Goal: Download file/media

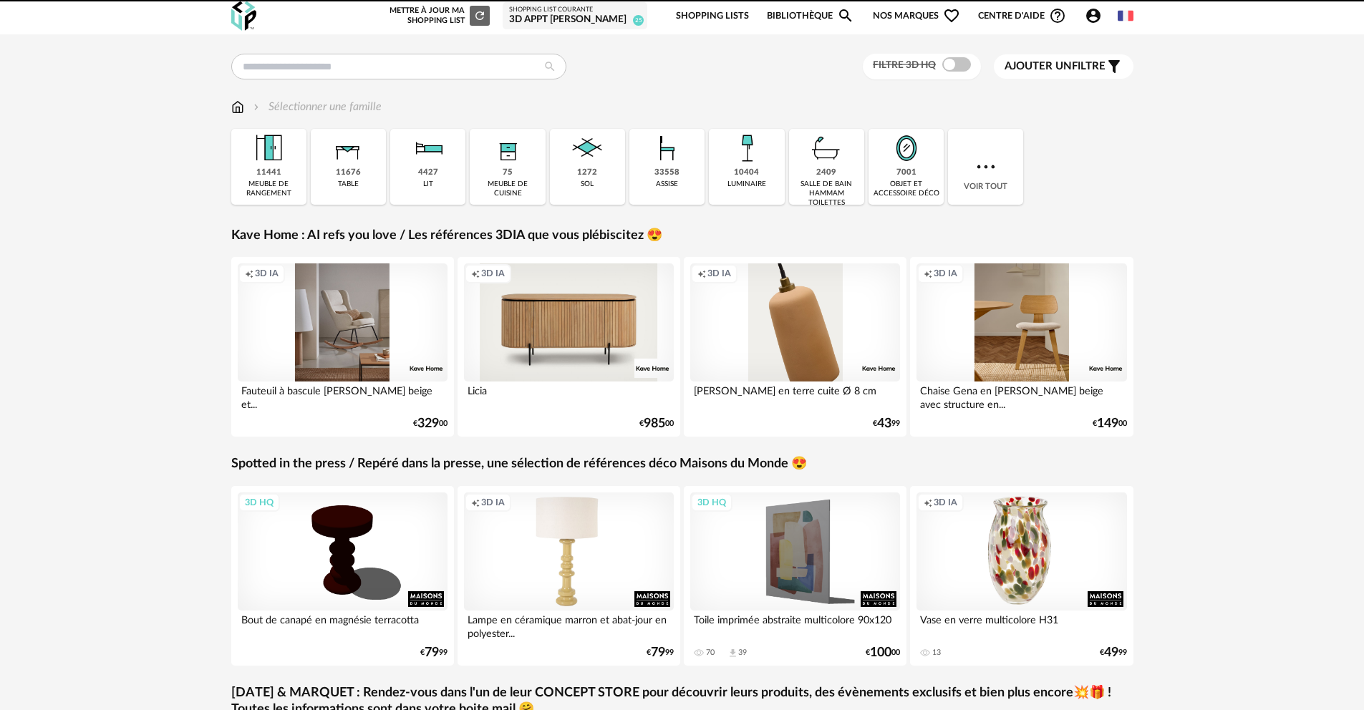
scroll to position [3, 0]
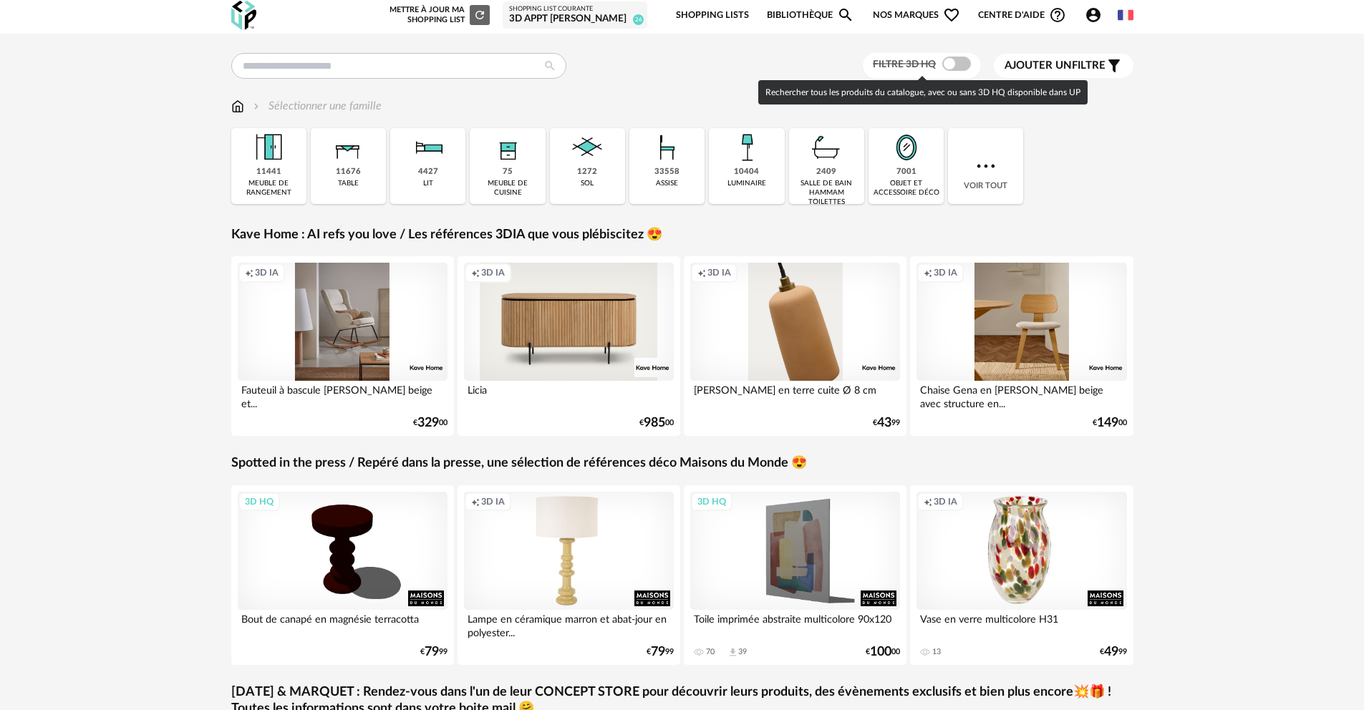
click at [947, 59] on span at bounding box center [956, 64] width 29 height 14
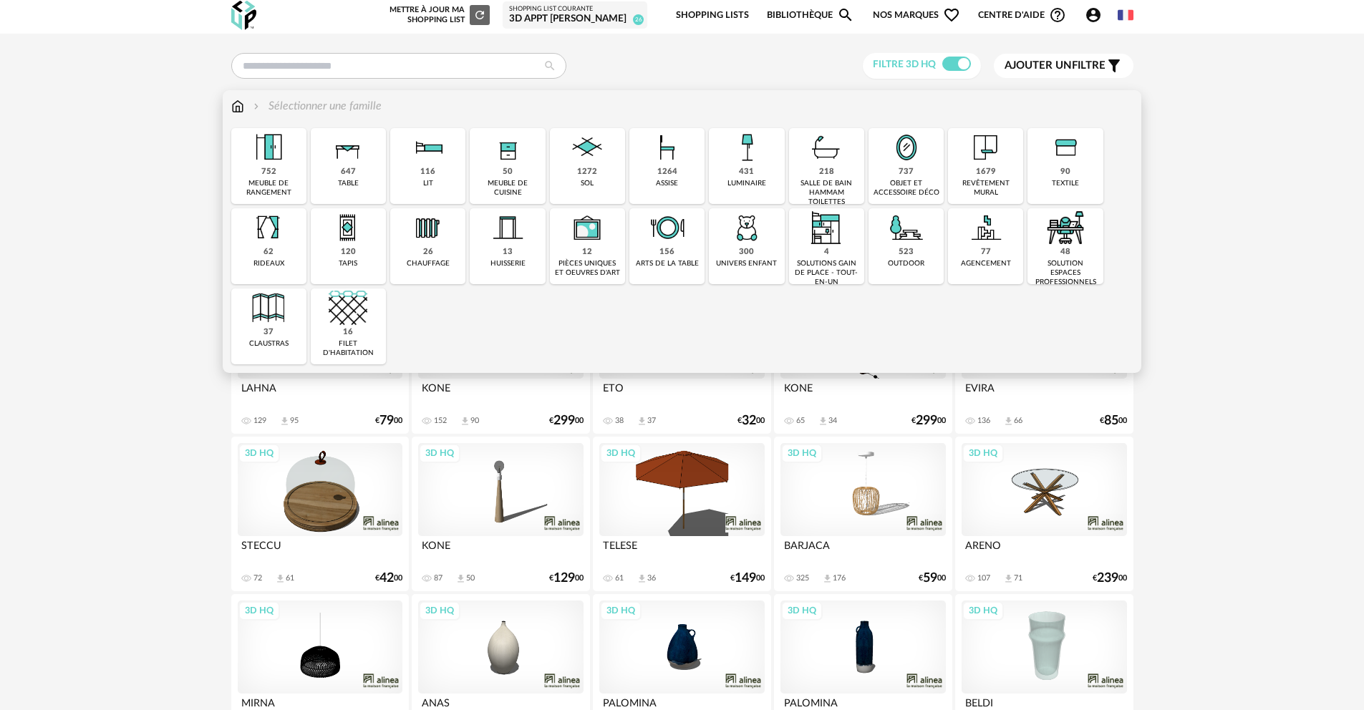
click at [897, 245] on img at bounding box center [906, 227] width 39 height 39
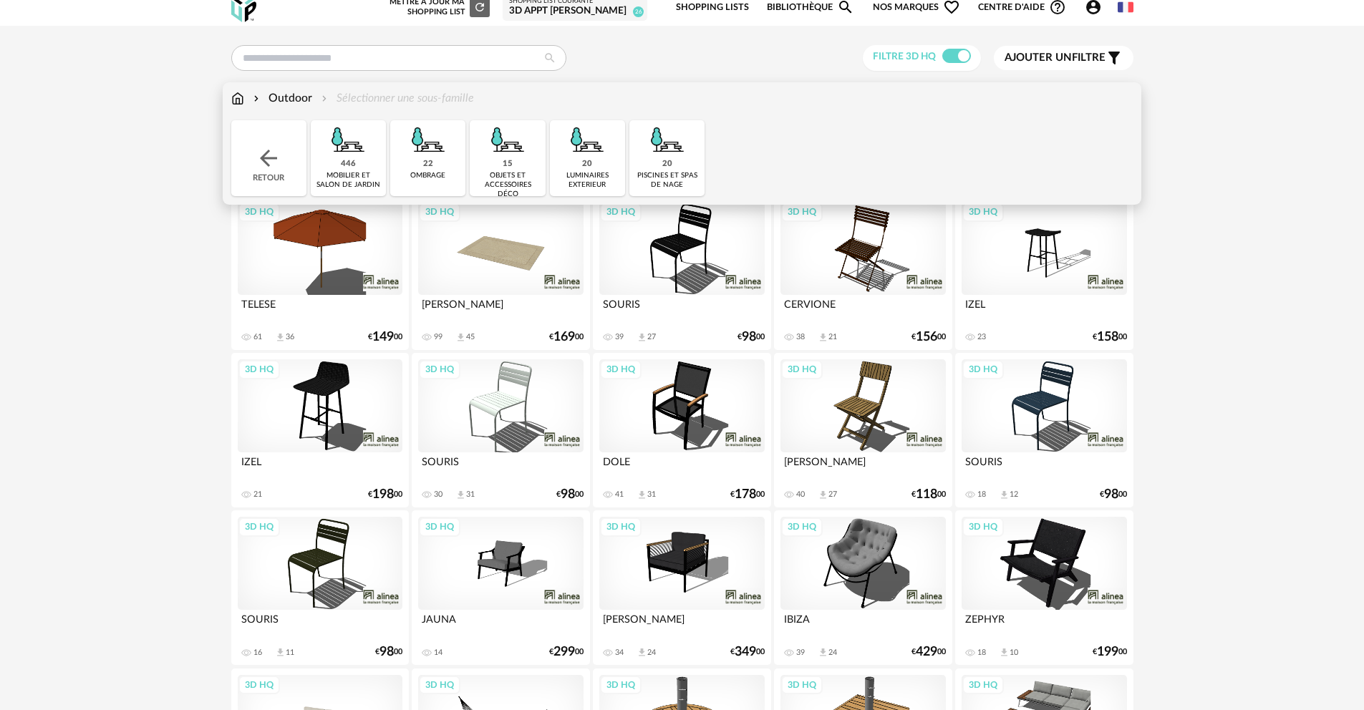
scroll to position [22, 0]
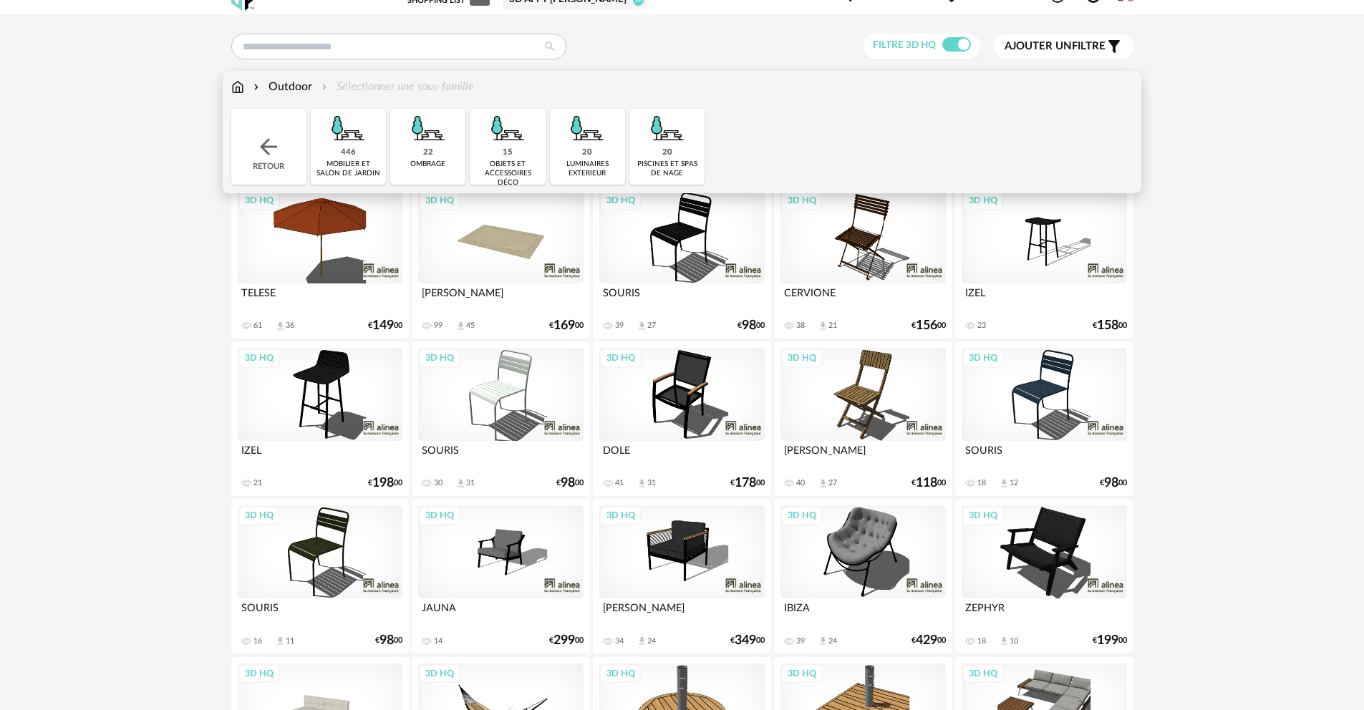
click at [367, 139] on img at bounding box center [348, 128] width 39 height 39
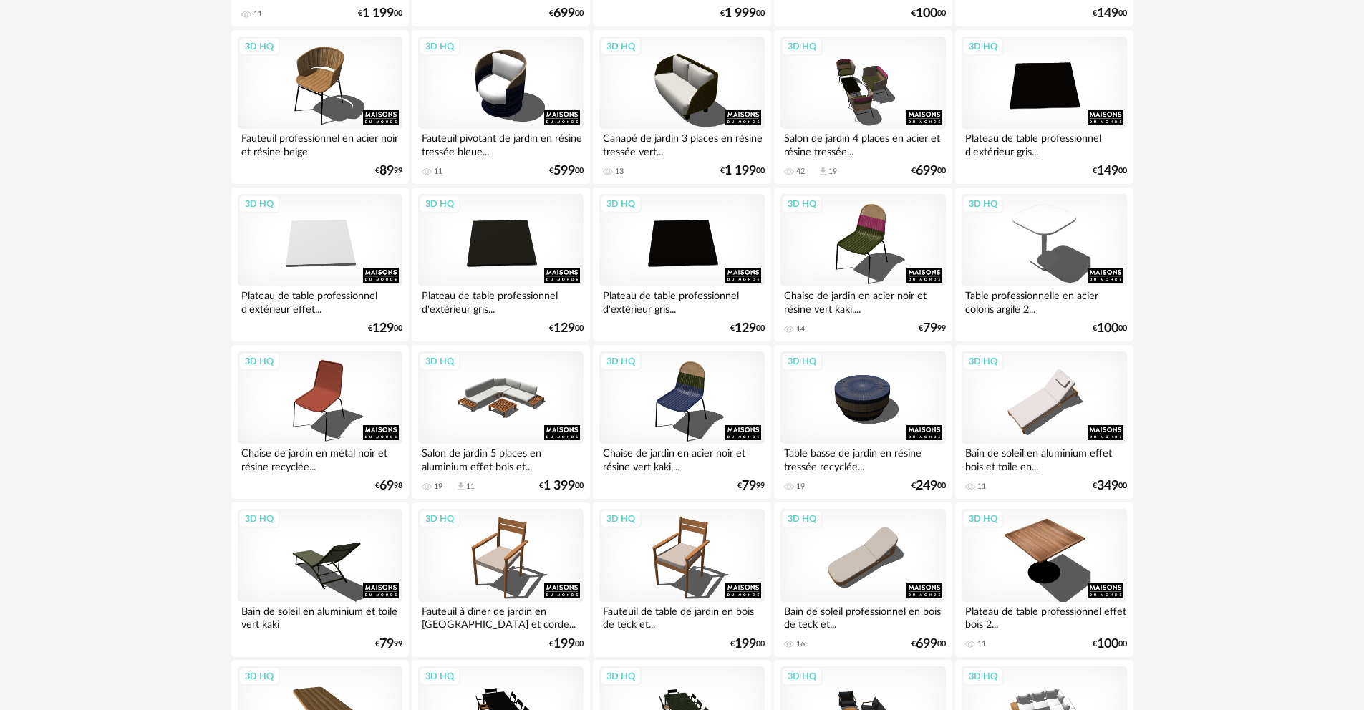
scroll to position [2607, 0]
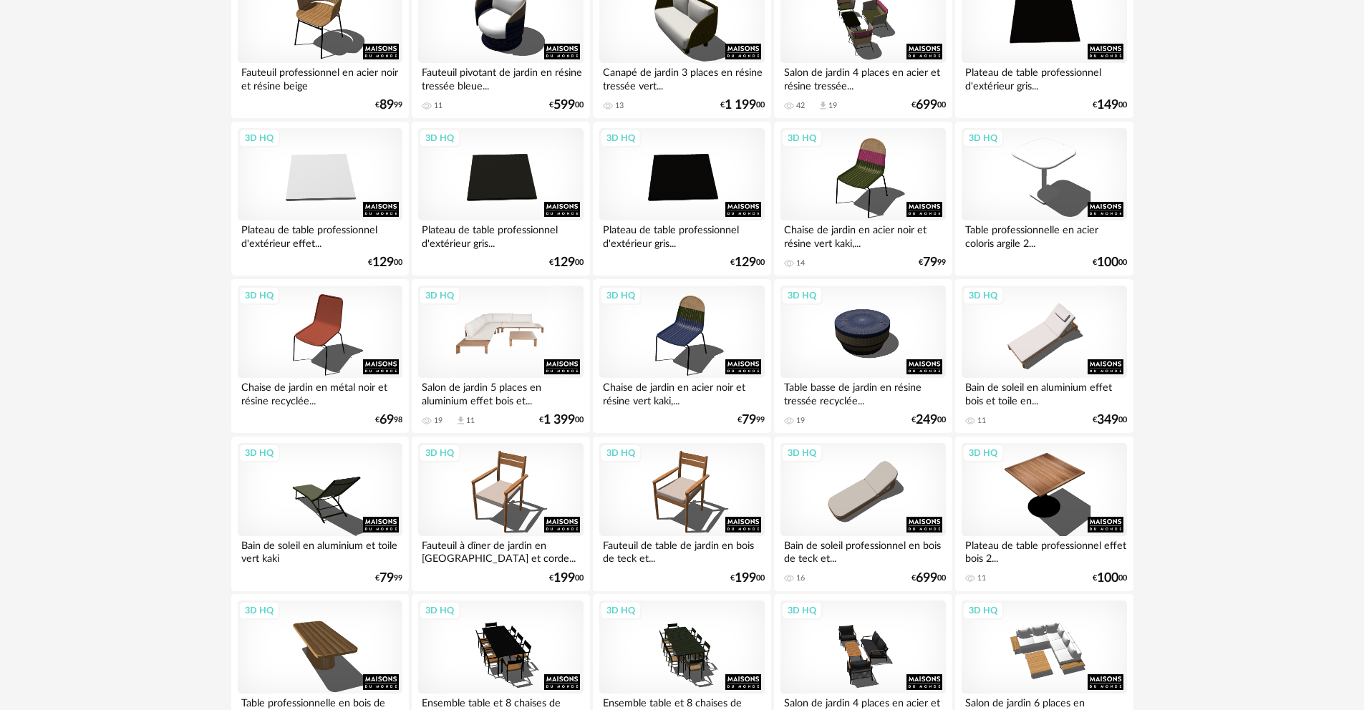
click at [510, 329] on div "3D HQ" at bounding box center [500, 332] width 165 height 93
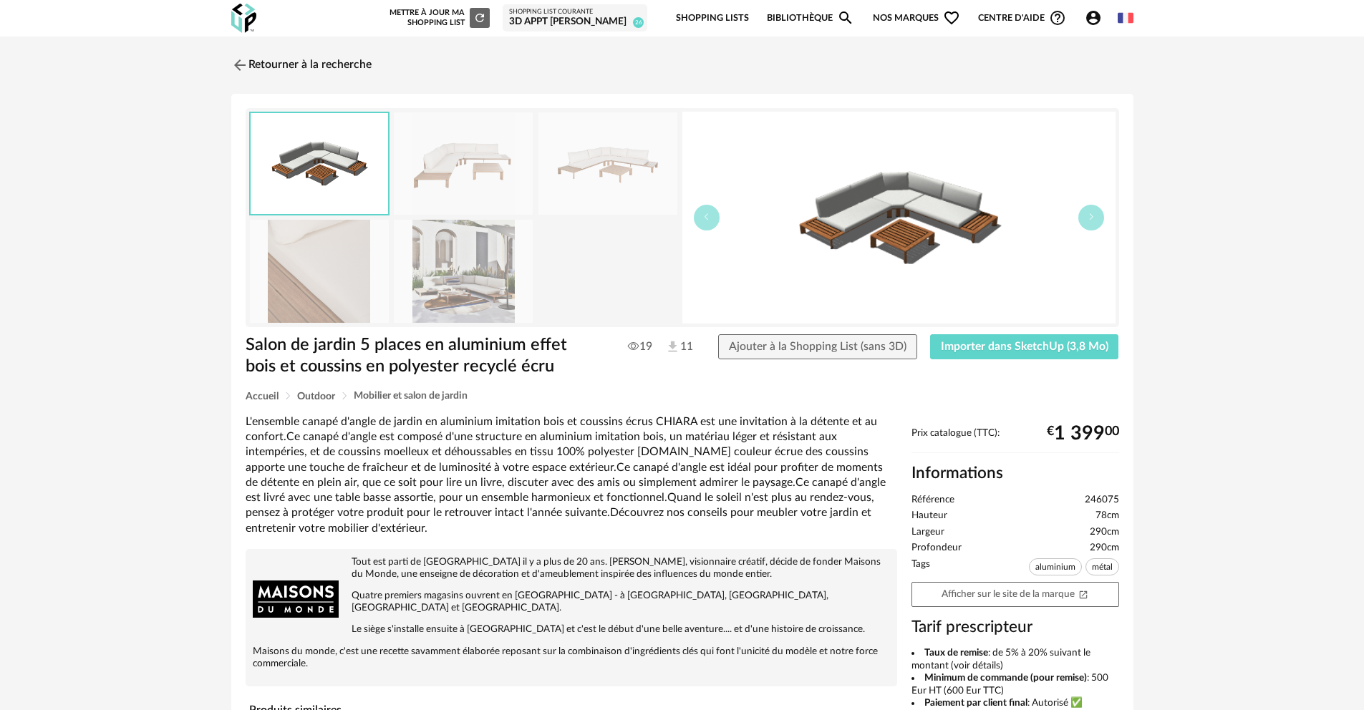
click at [459, 267] on img at bounding box center [463, 271] width 139 height 102
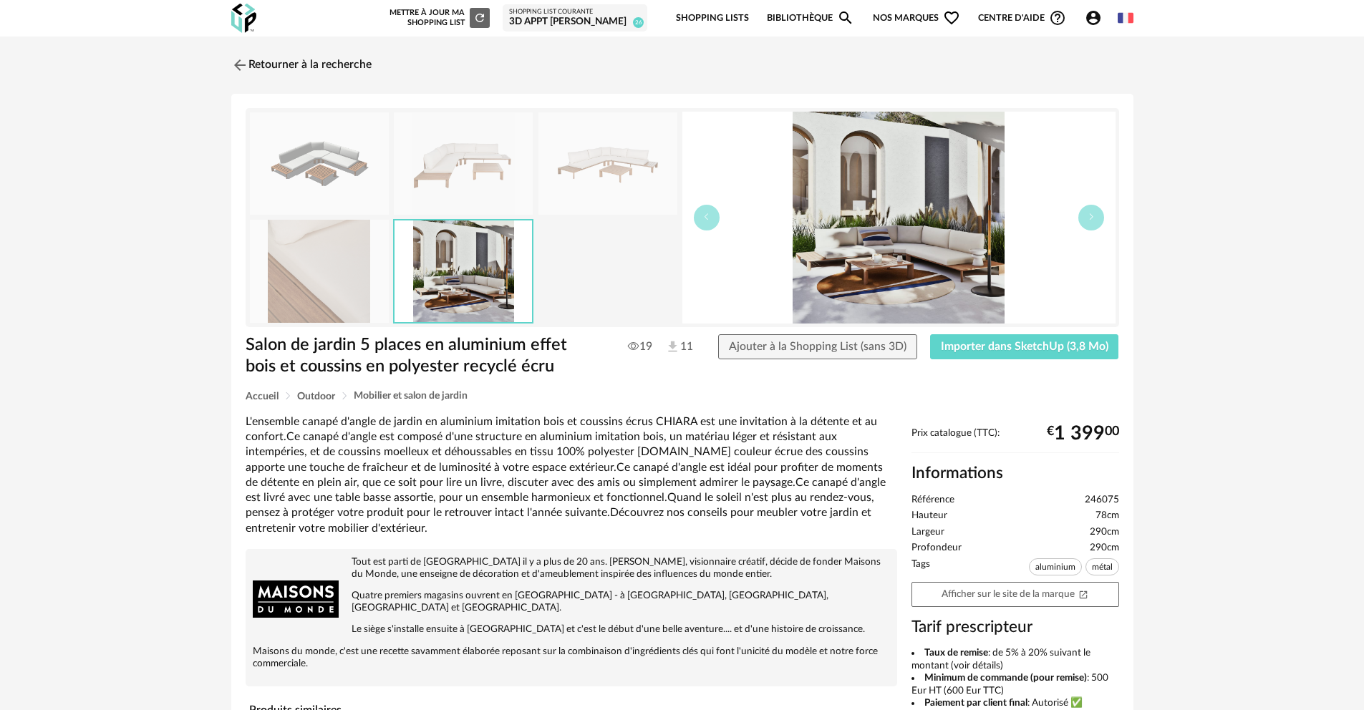
click at [619, 189] on img at bounding box center [608, 163] width 139 height 102
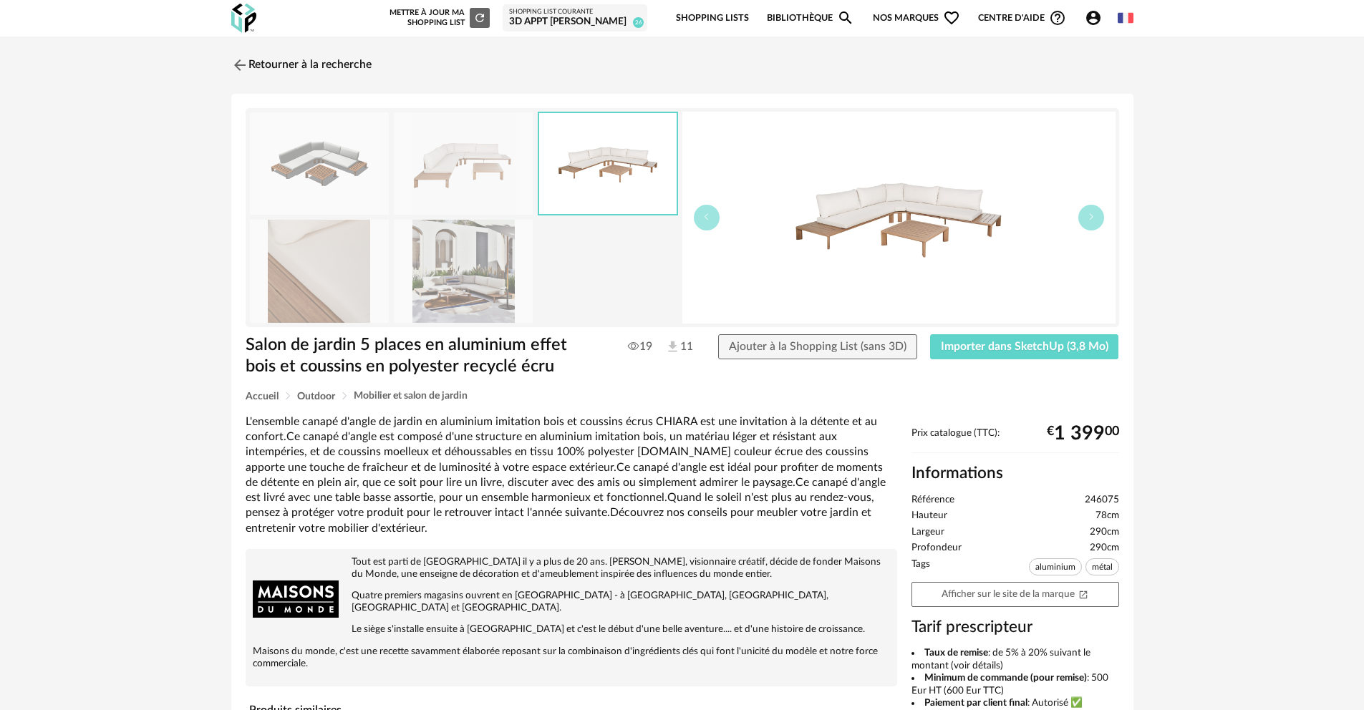
click at [877, 211] on img at bounding box center [899, 218] width 433 height 212
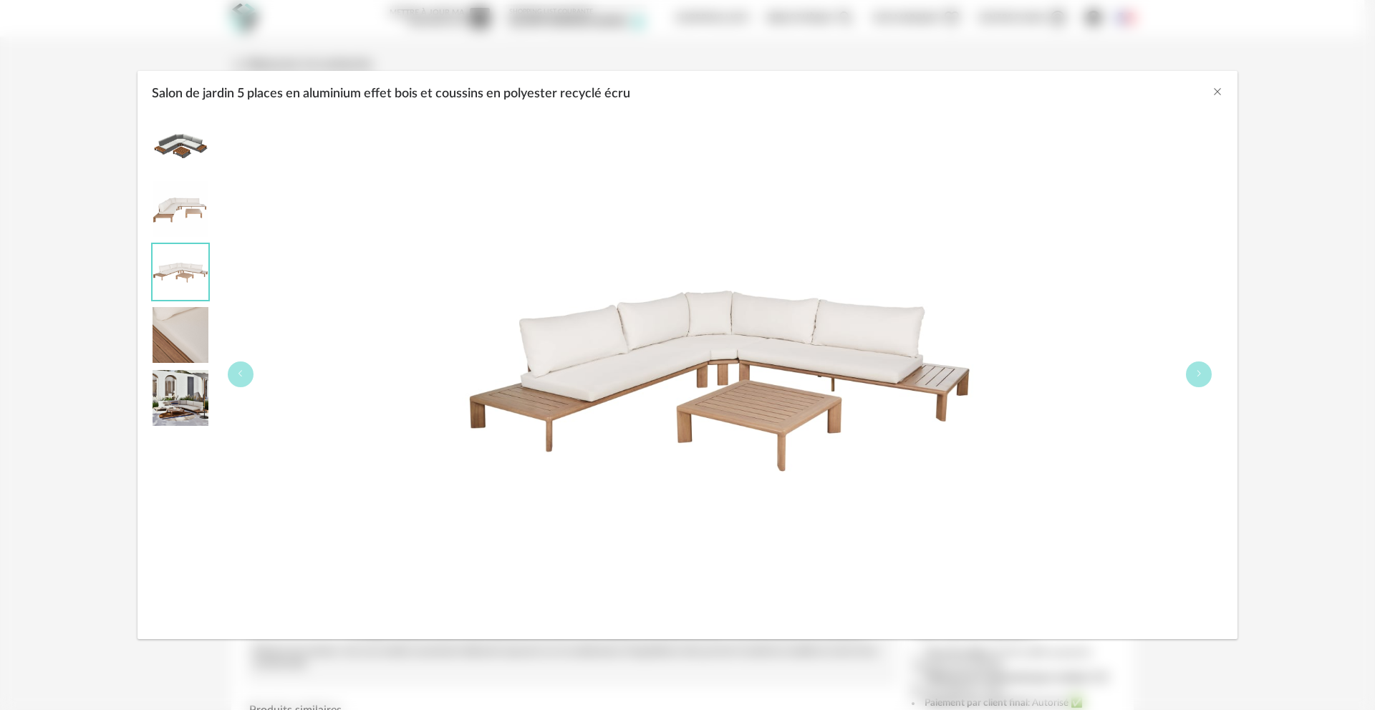
click at [69, 103] on div "Salon de jardin 5 places en aluminium effet bois et coussins en polyester recyc…" at bounding box center [687, 355] width 1375 height 710
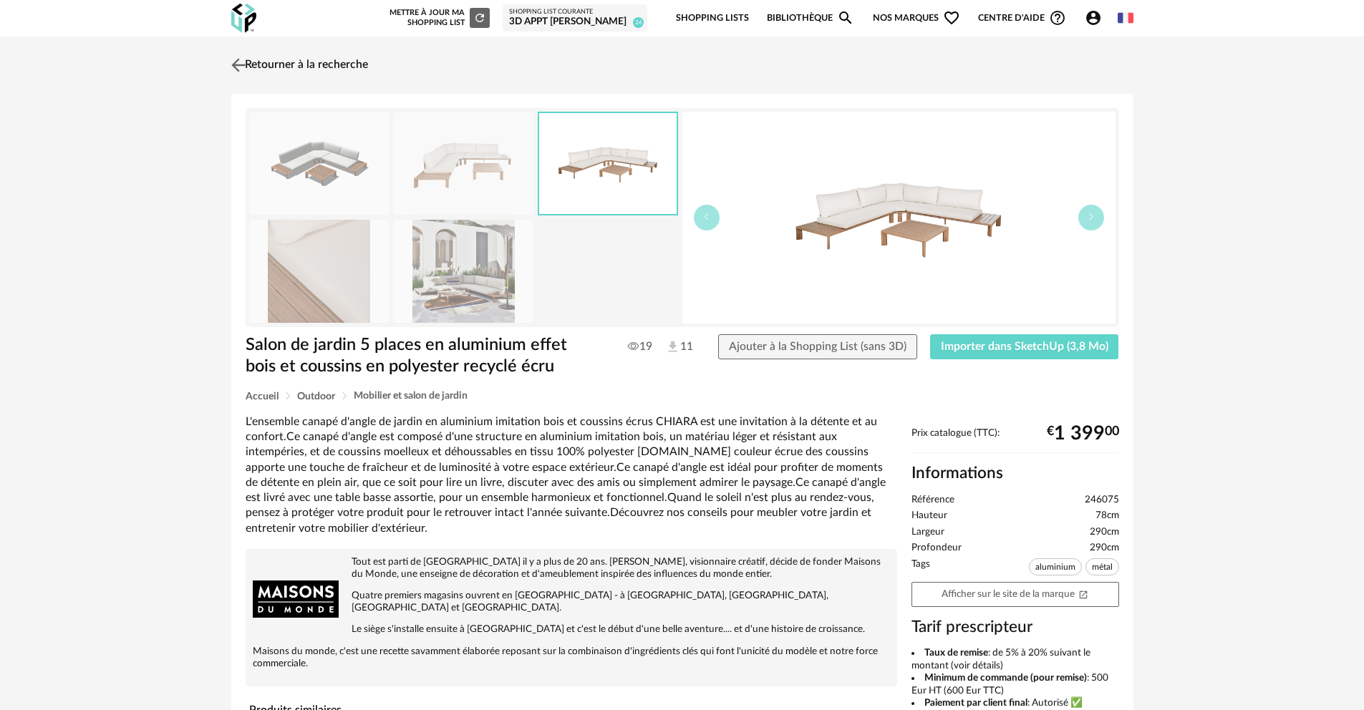
click at [254, 72] on link "Retourner à la recherche" at bounding box center [298, 65] width 140 height 32
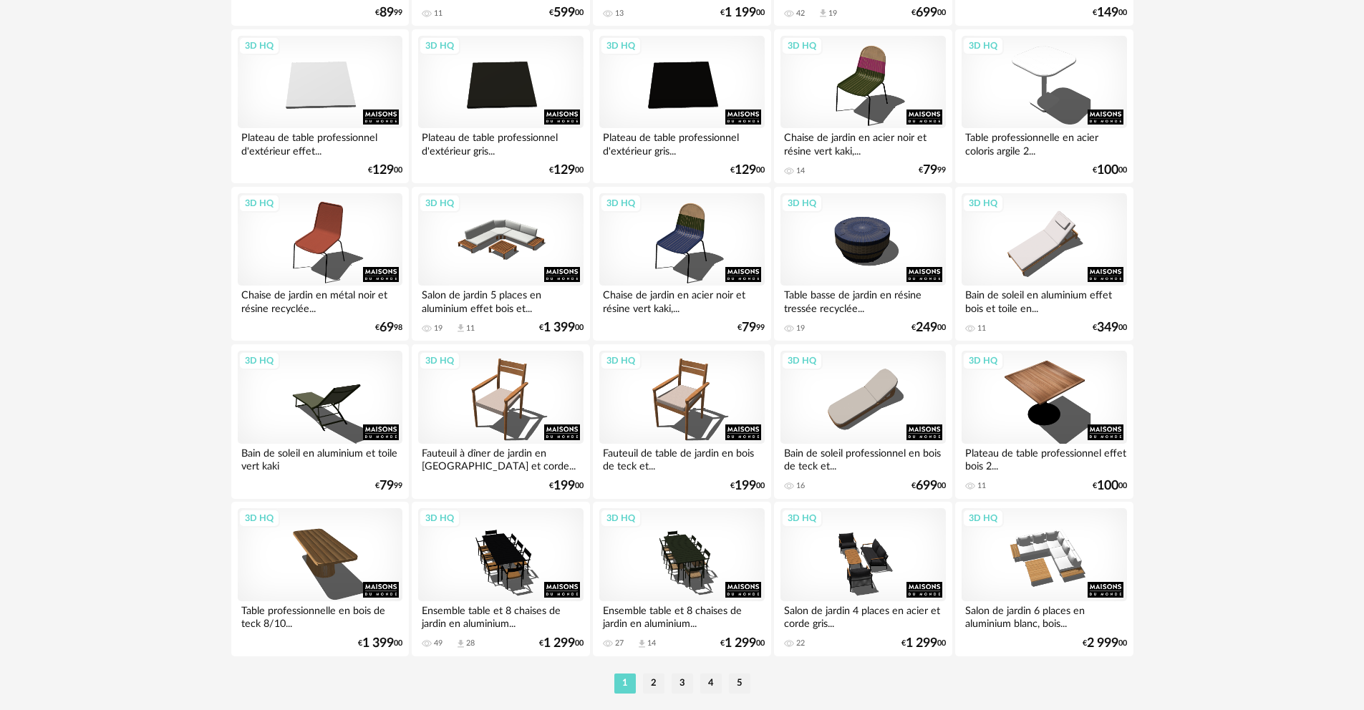
scroll to position [2753, 0]
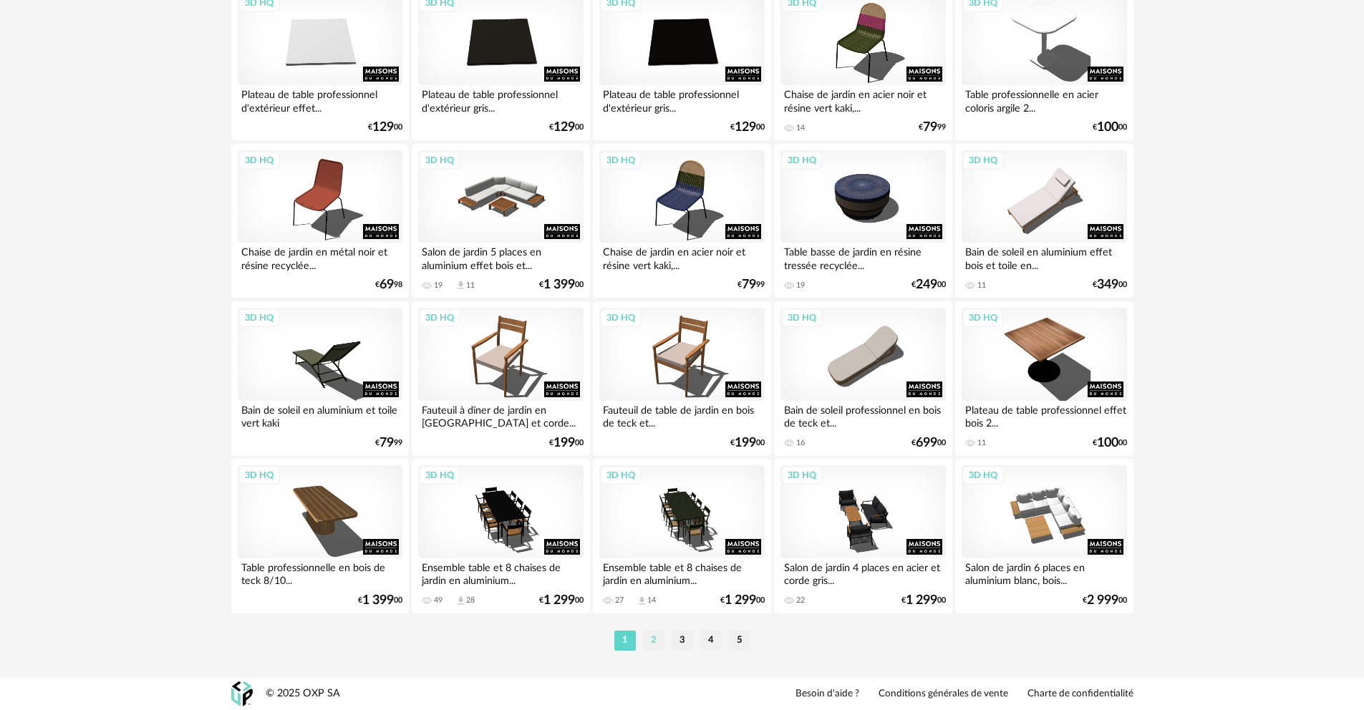
click at [660, 635] on li "2" at bounding box center [653, 641] width 21 height 20
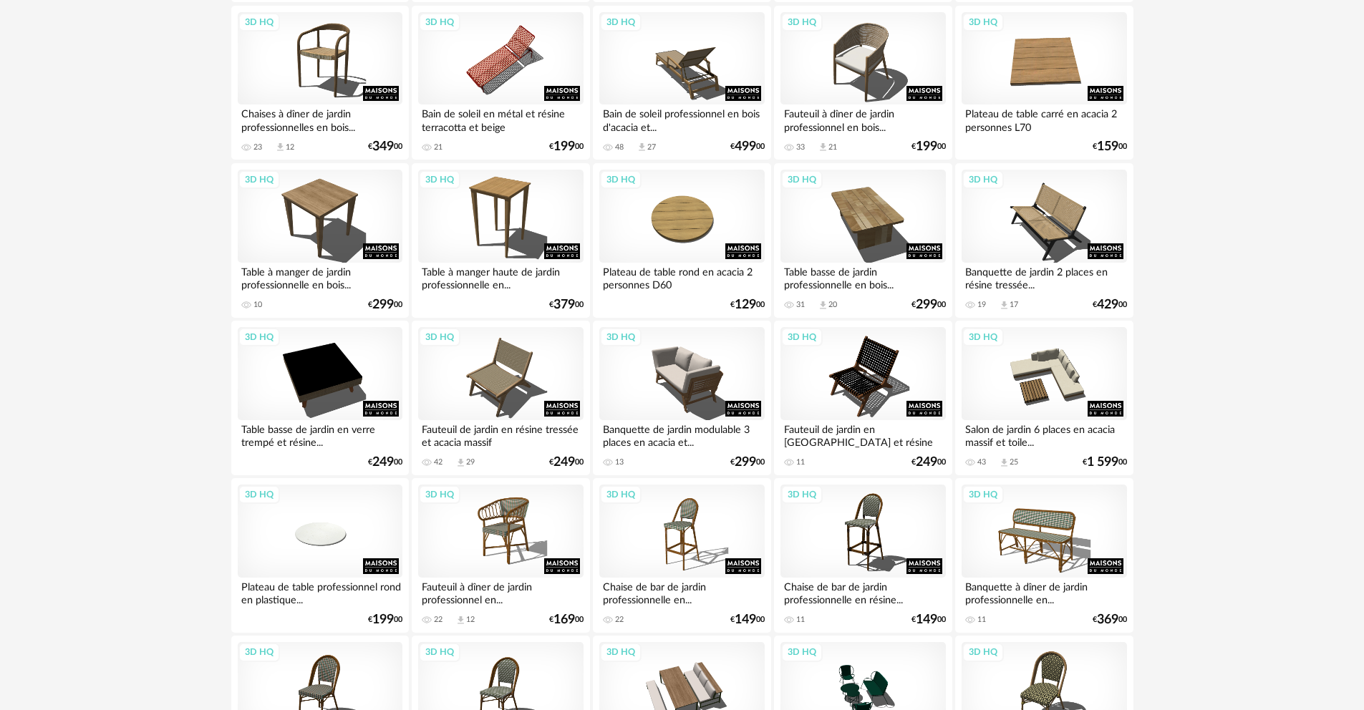
scroll to position [1166, 0]
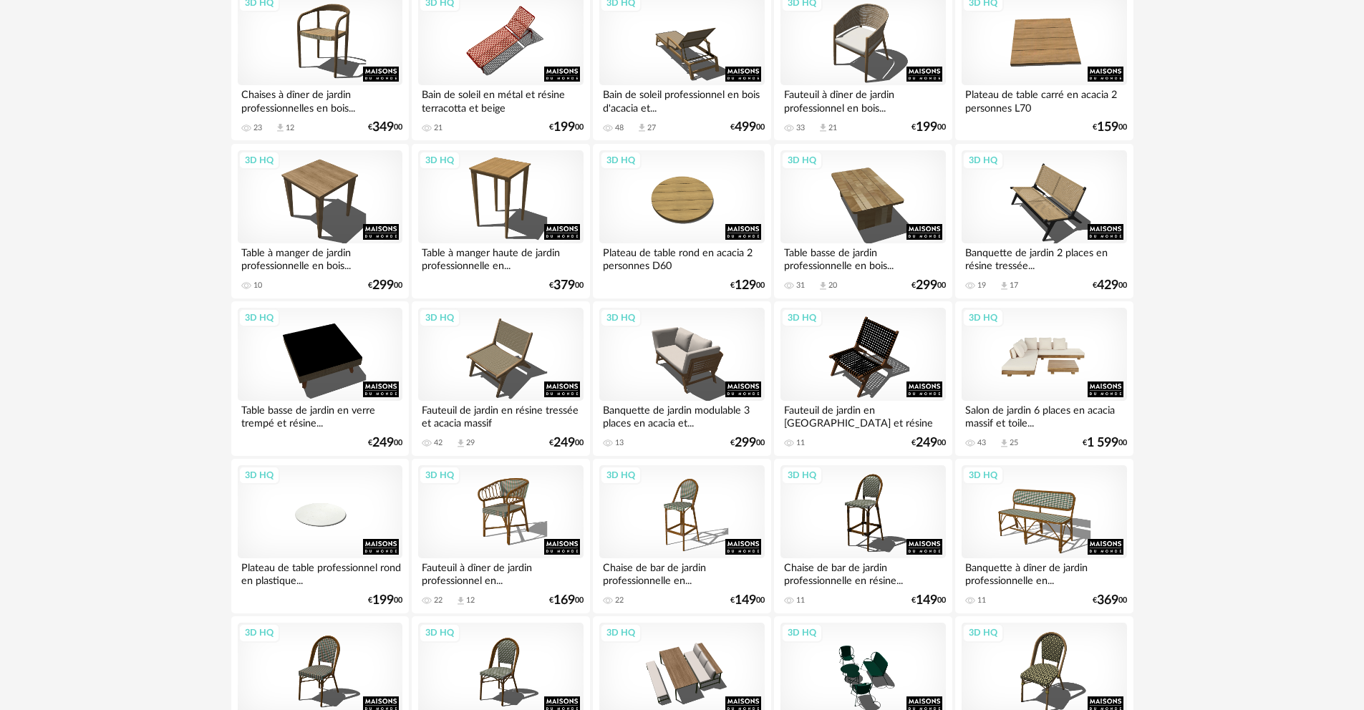
click at [1033, 377] on div "3D HQ" at bounding box center [1044, 354] width 165 height 93
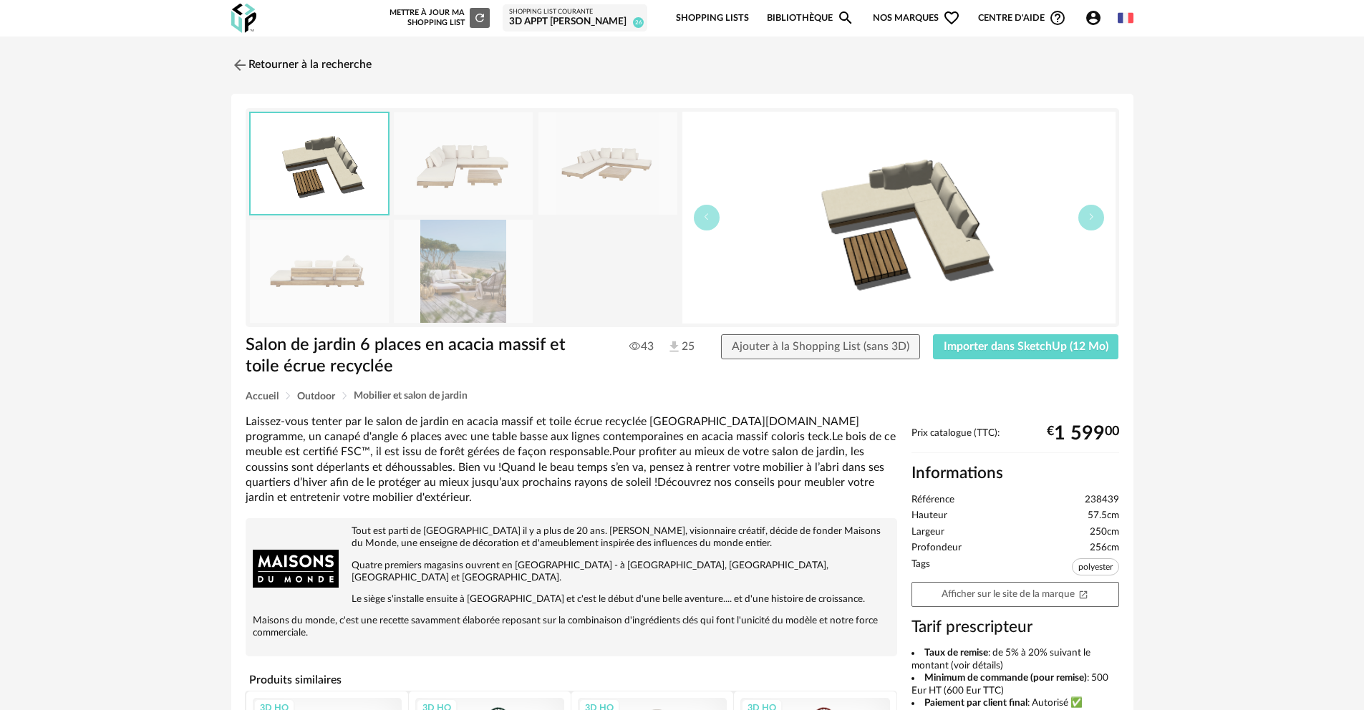
click at [500, 267] on img at bounding box center [463, 271] width 139 height 102
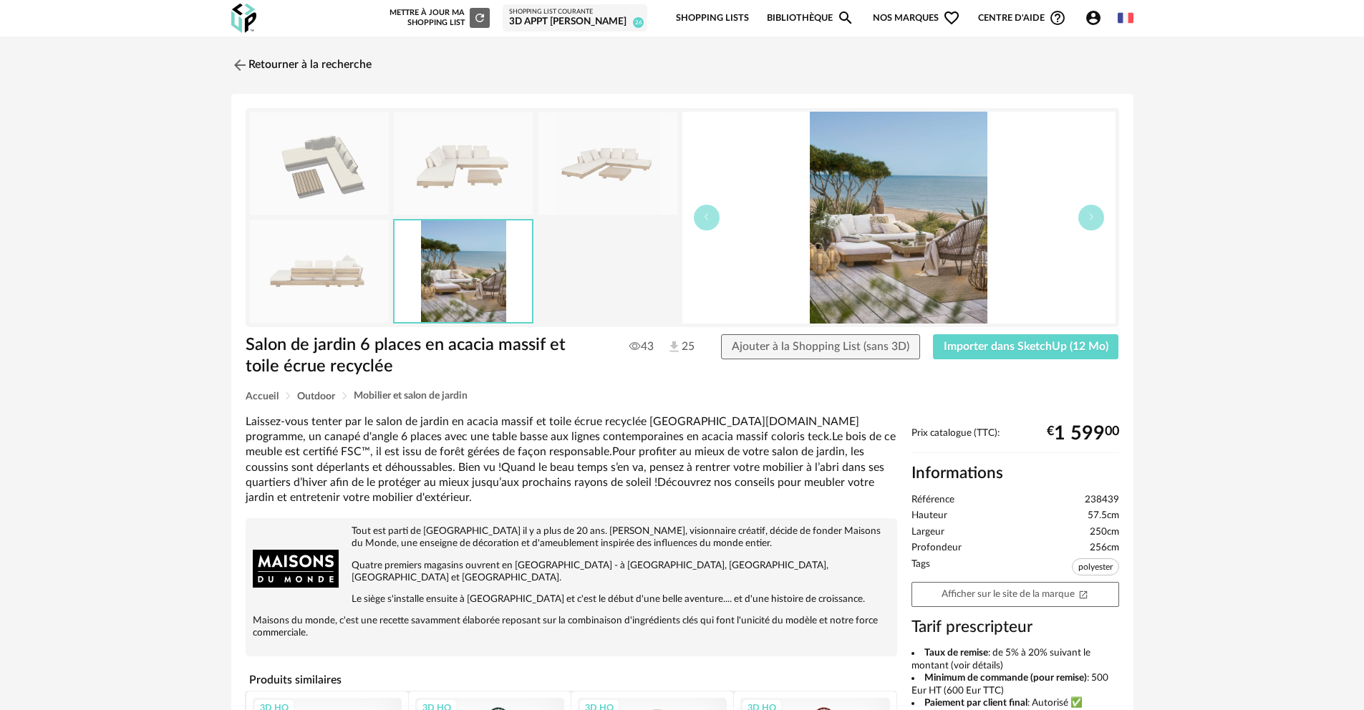
click at [873, 196] on img at bounding box center [899, 218] width 433 height 212
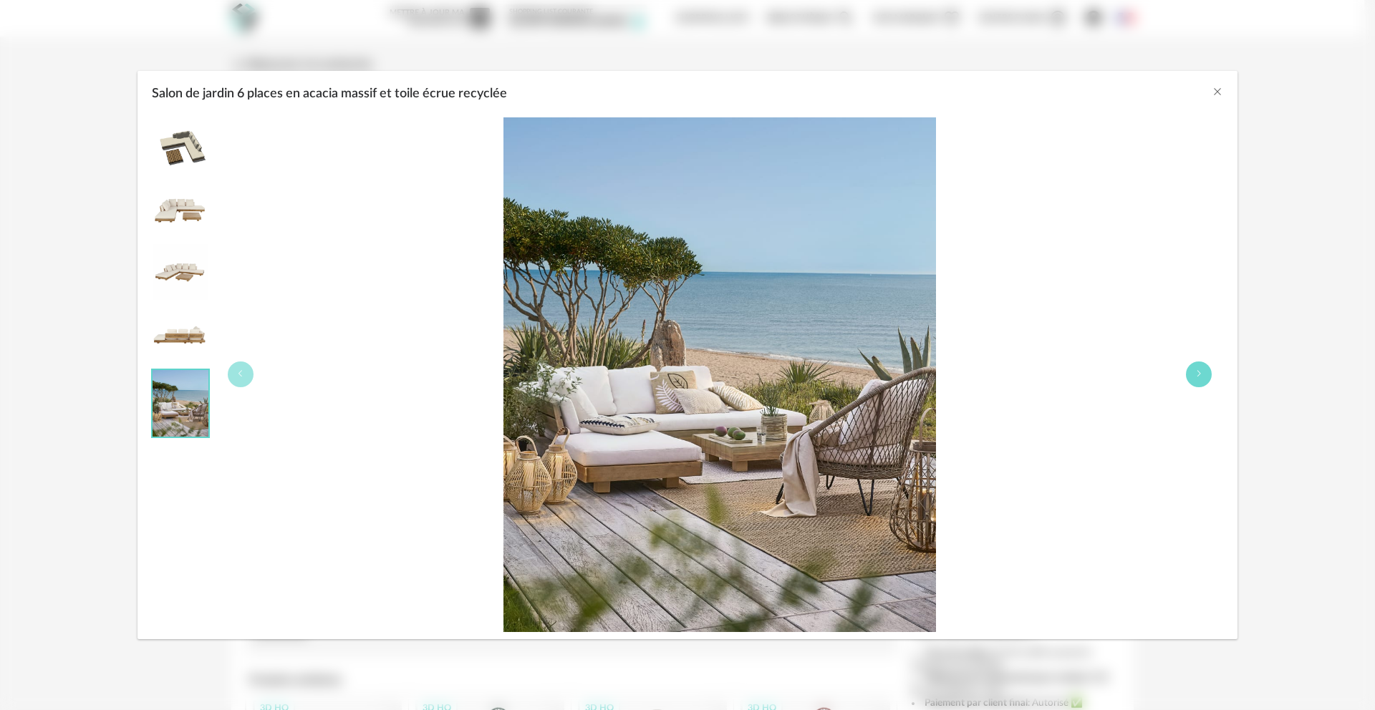
click at [1202, 377] on button "Salon de jardin 6 places en acacia massif et toile écrue recyclée" at bounding box center [1199, 375] width 26 height 26
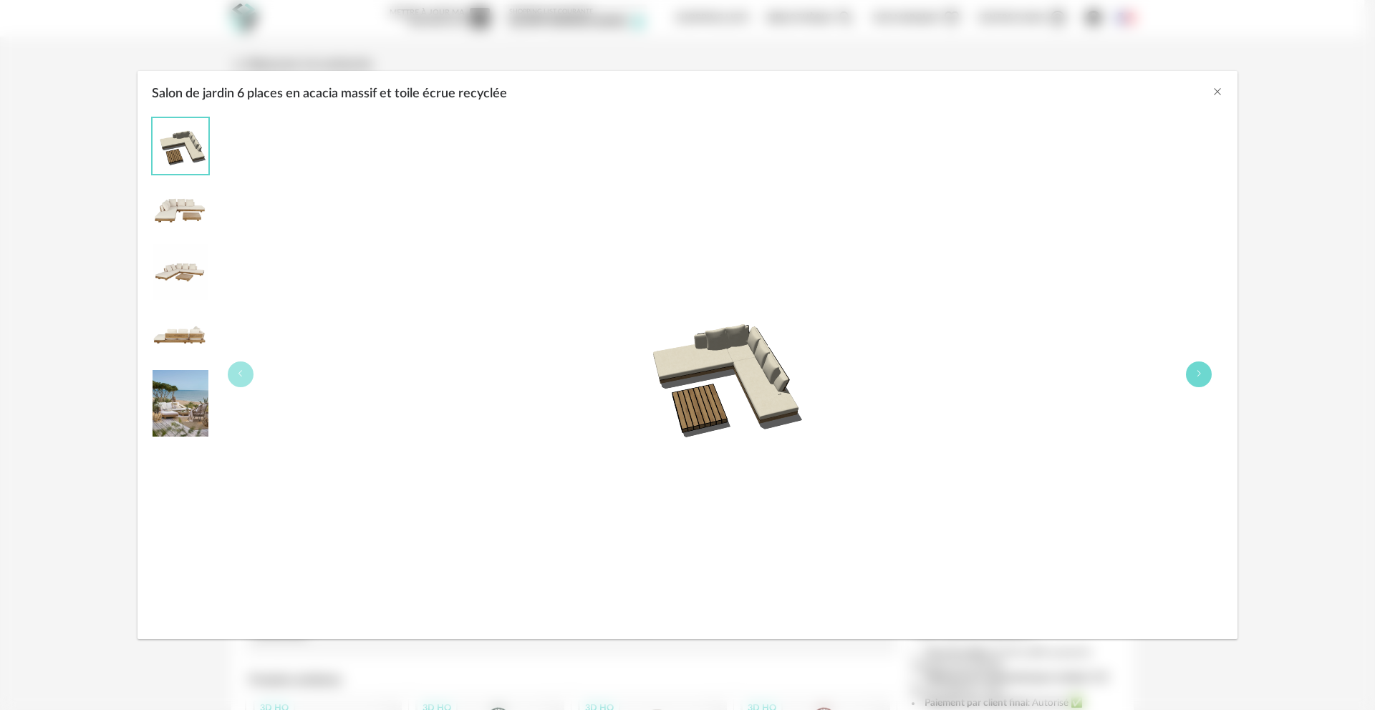
click at [1202, 377] on icon "Salon de jardin 6 places en acacia massif et toile écrue recyclée" at bounding box center [1199, 374] width 9 height 9
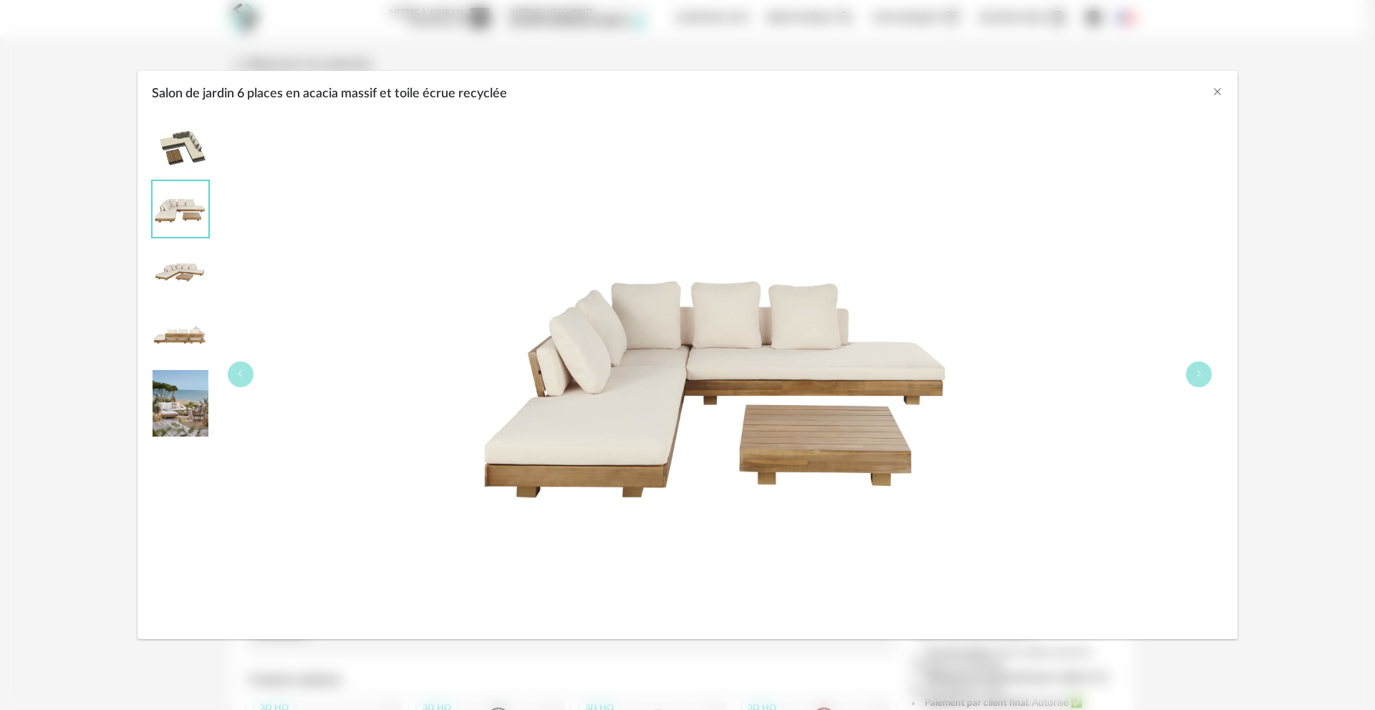
click at [120, 72] on div "Salon de jardin 6 places en acacia massif et toile écrue recyclée" at bounding box center [687, 355] width 1375 height 710
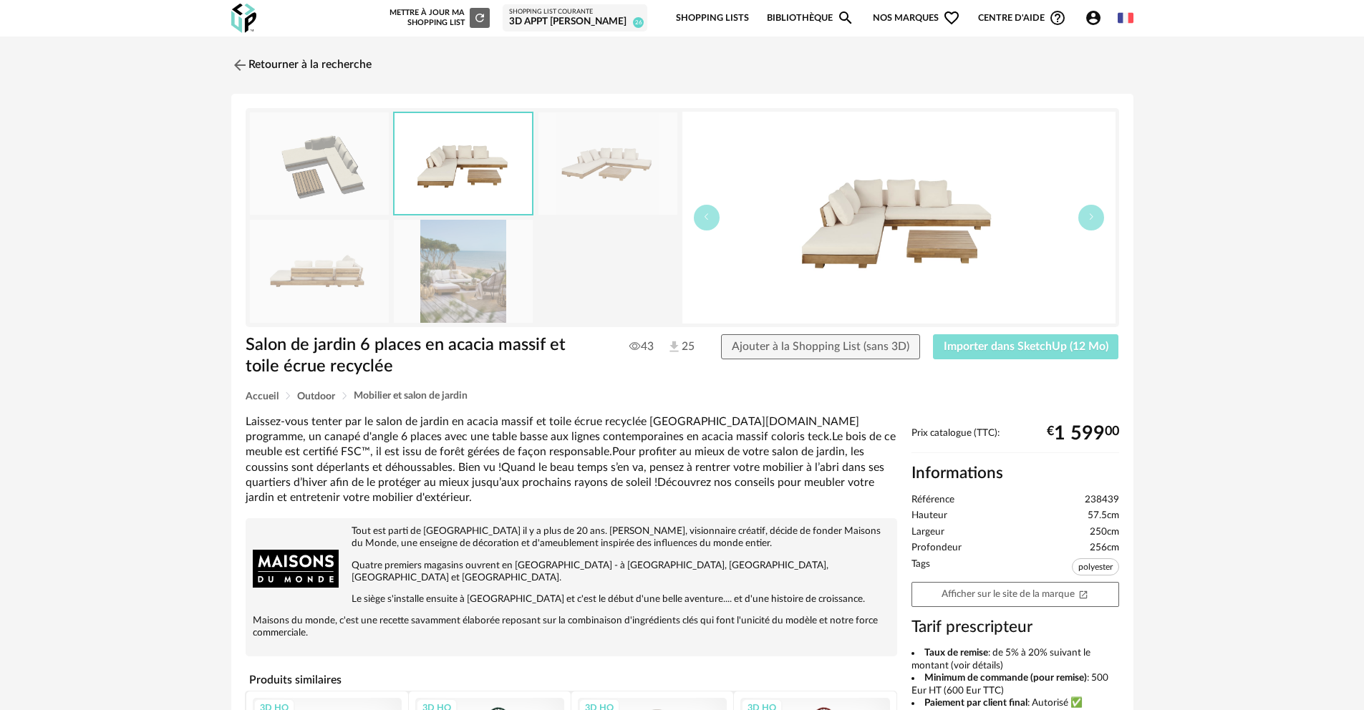
click at [993, 339] on button "Importer dans SketchUp (12 Mo)" at bounding box center [1026, 347] width 186 height 26
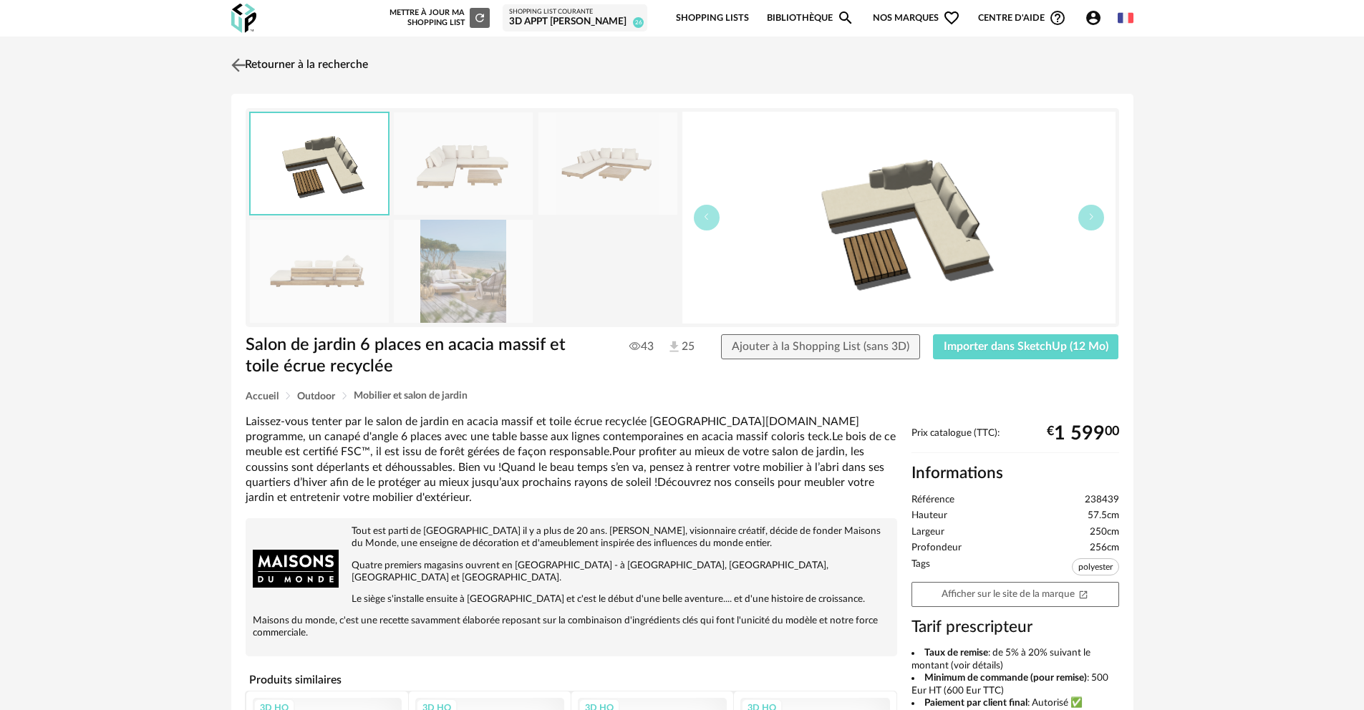
click at [304, 54] on link "Retourner à la recherche" at bounding box center [298, 65] width 140 height 32
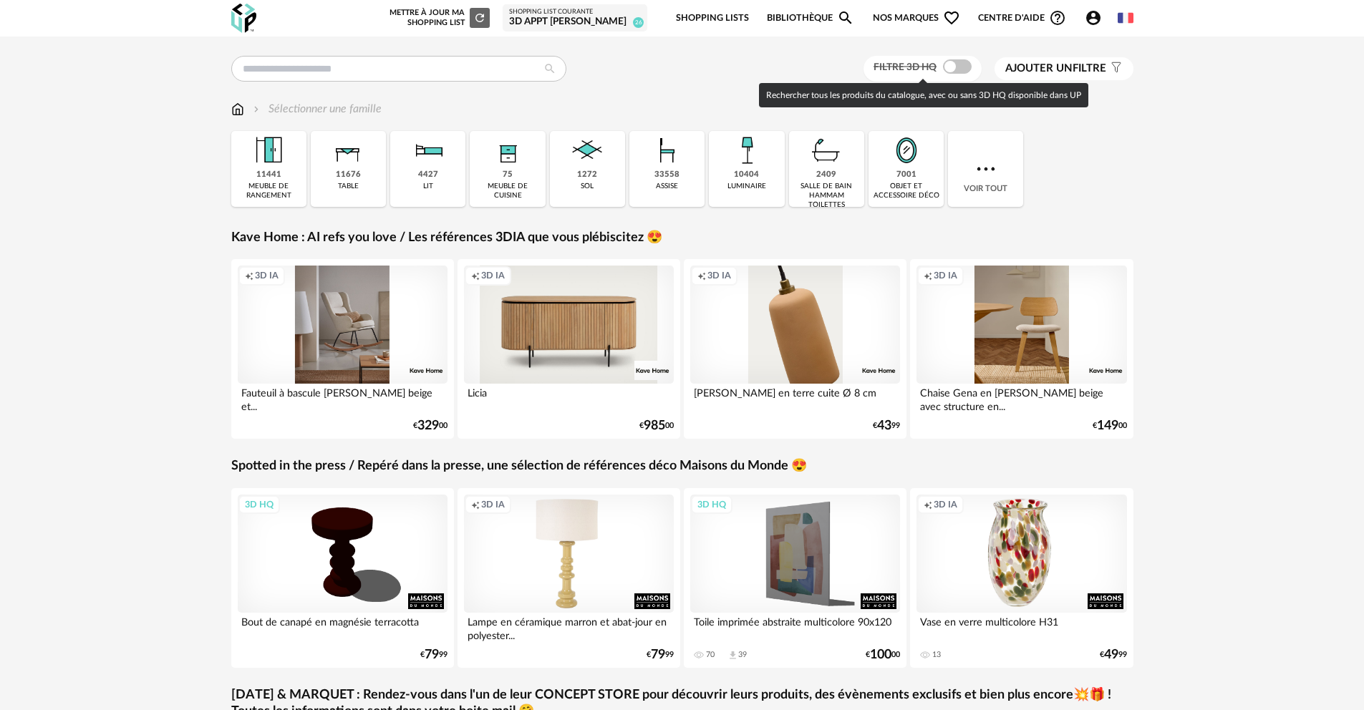
click at [952, 73] on span at bounding box center [957, 66] width 29 height 14
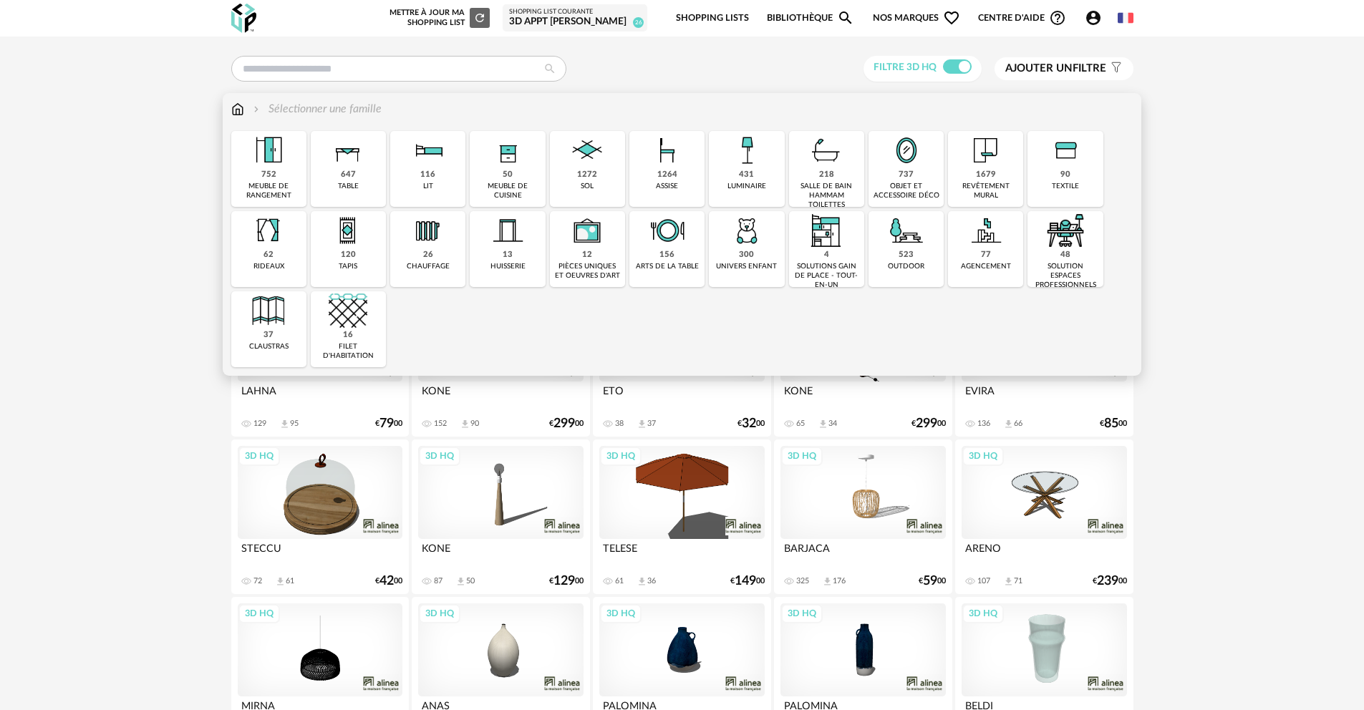
click at [914, 261] on div "523 outdoor" at bounding box center [906, 249] width 75 height 76
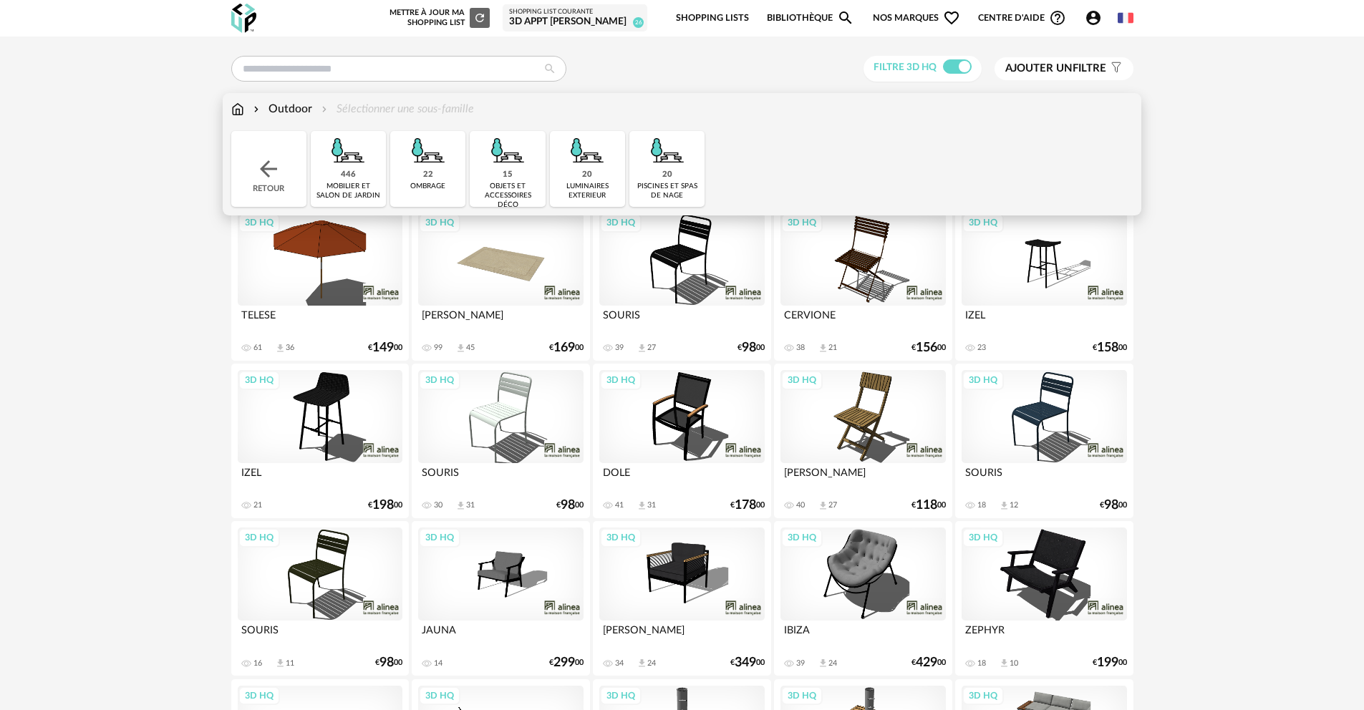
click at [344, 191] on div "mobilier et salon de jardin" at bounding box center [348, 191] width 67 height 19
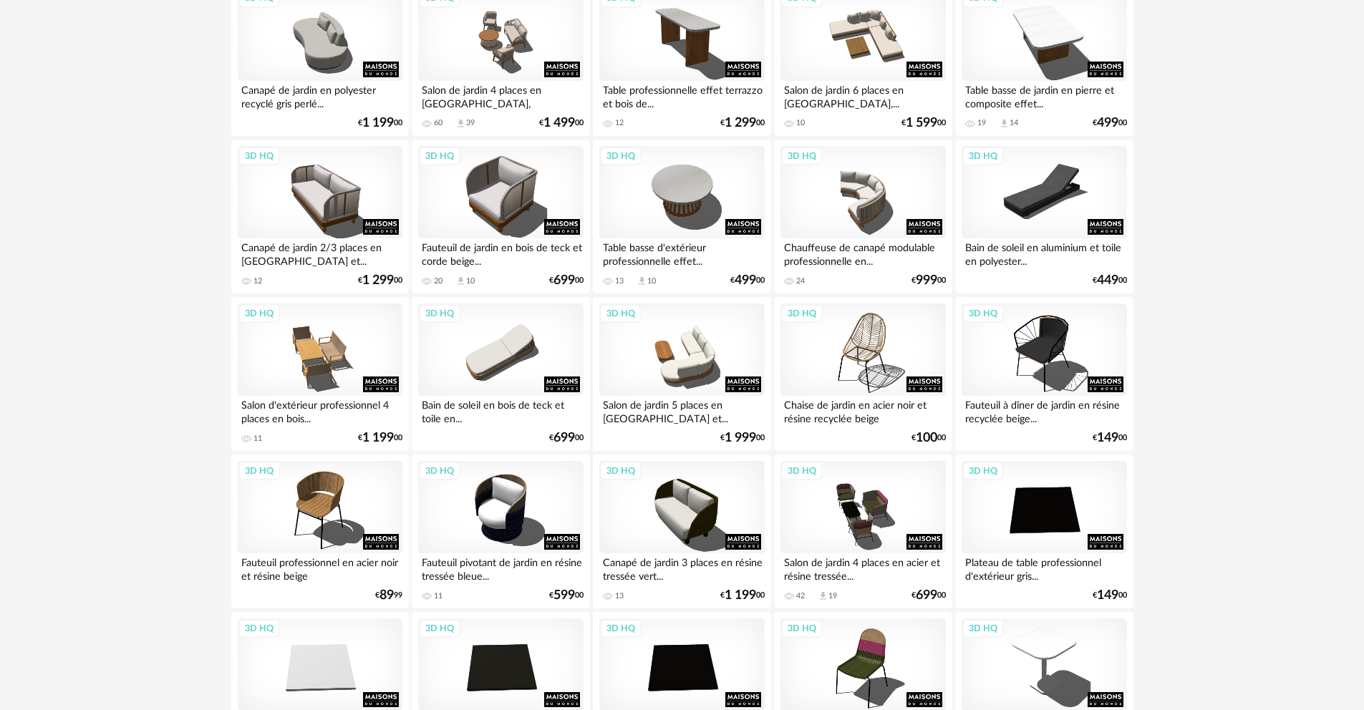
scroll to position [2157, 0]
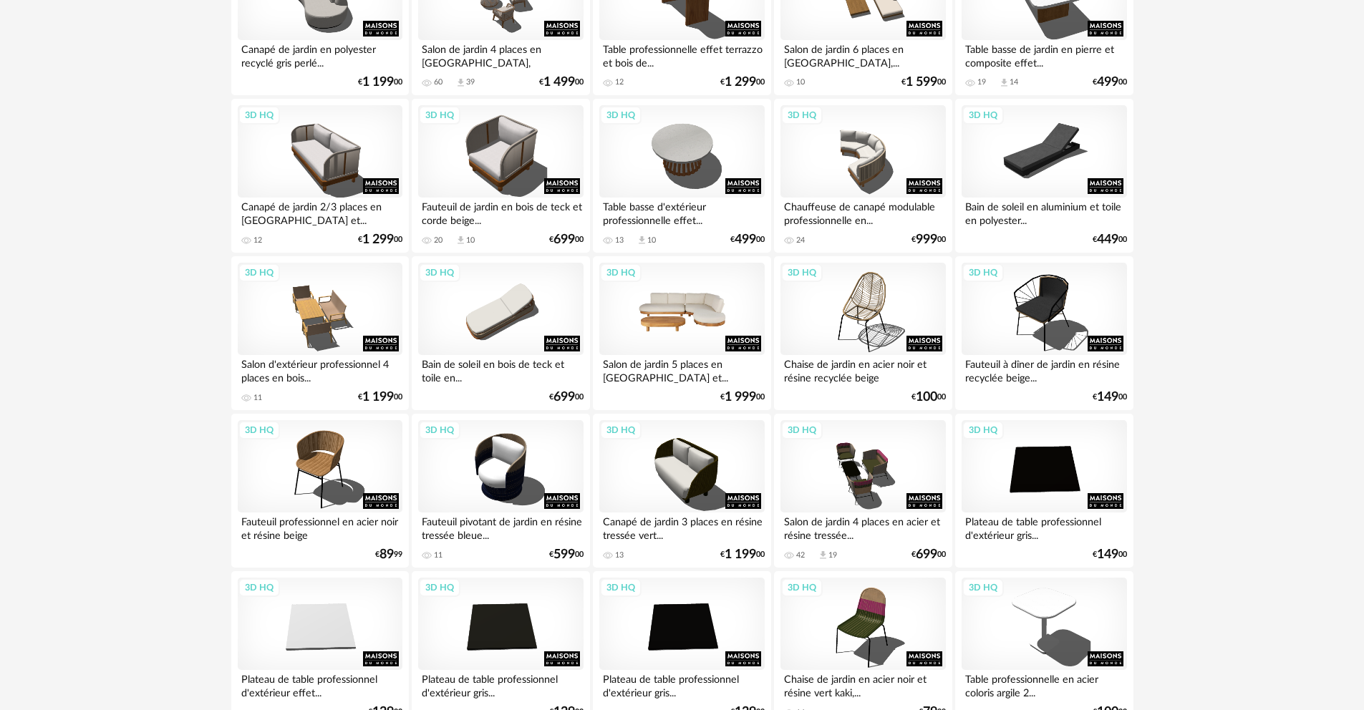
click at [677, 319] on div "3D HQ" at bounding box center [681, 309] width 165 height 93
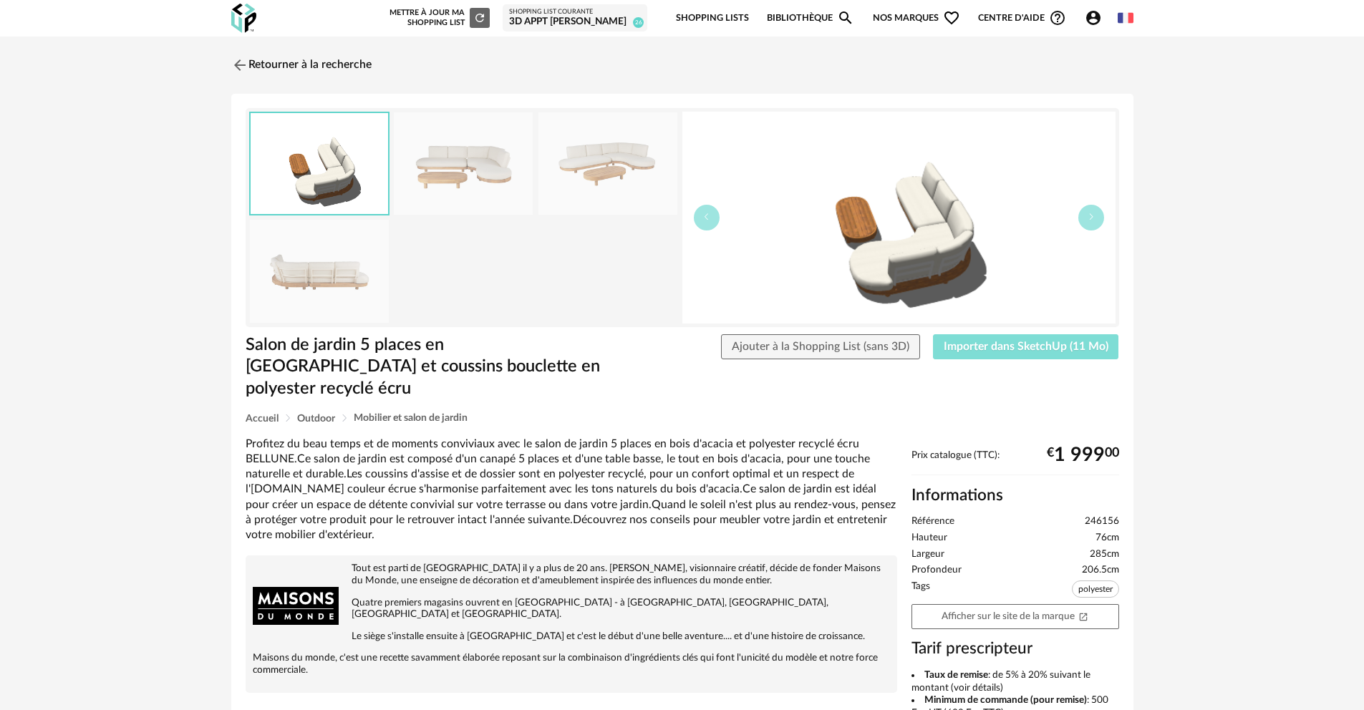
click at [1021, 341] on span "Importer dans SketchUp (11 Mo)" at bounding box center [1026, 346] width 165 height 11
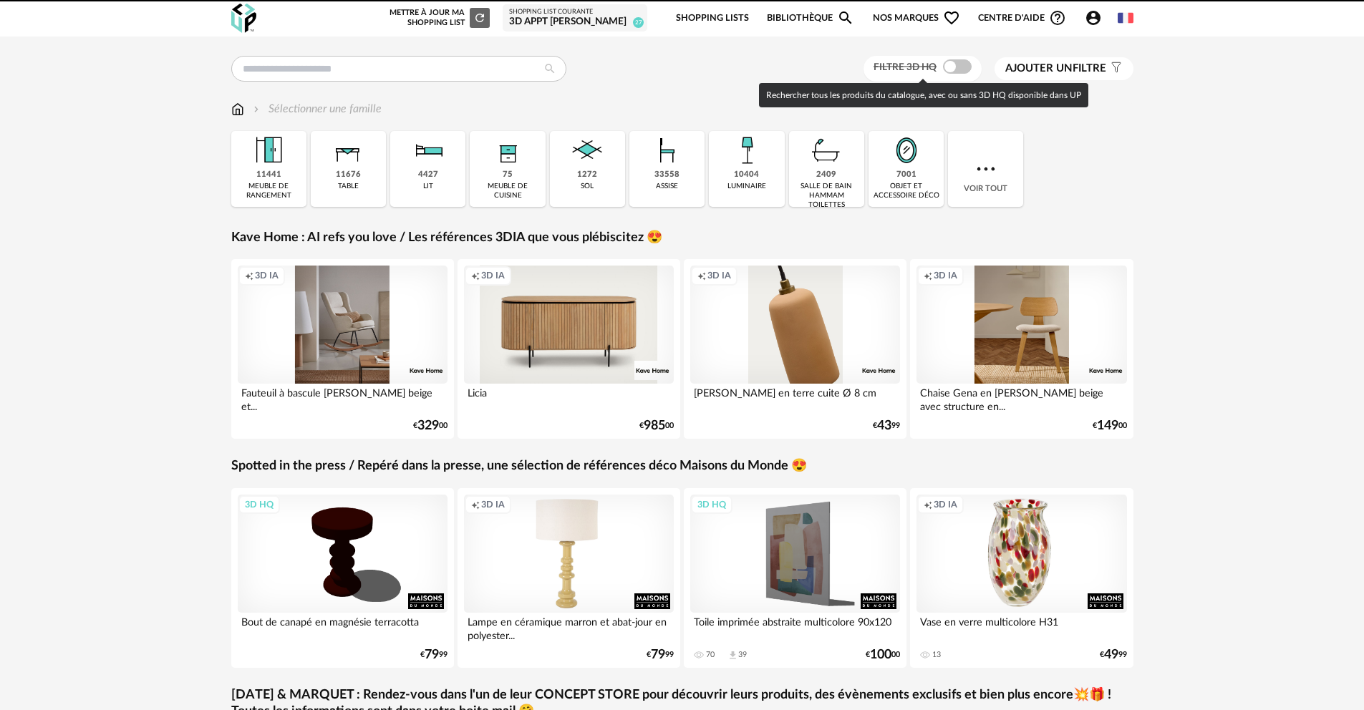
click at [968, 71] on span at bounding box center [957, 66] width 29 height 14
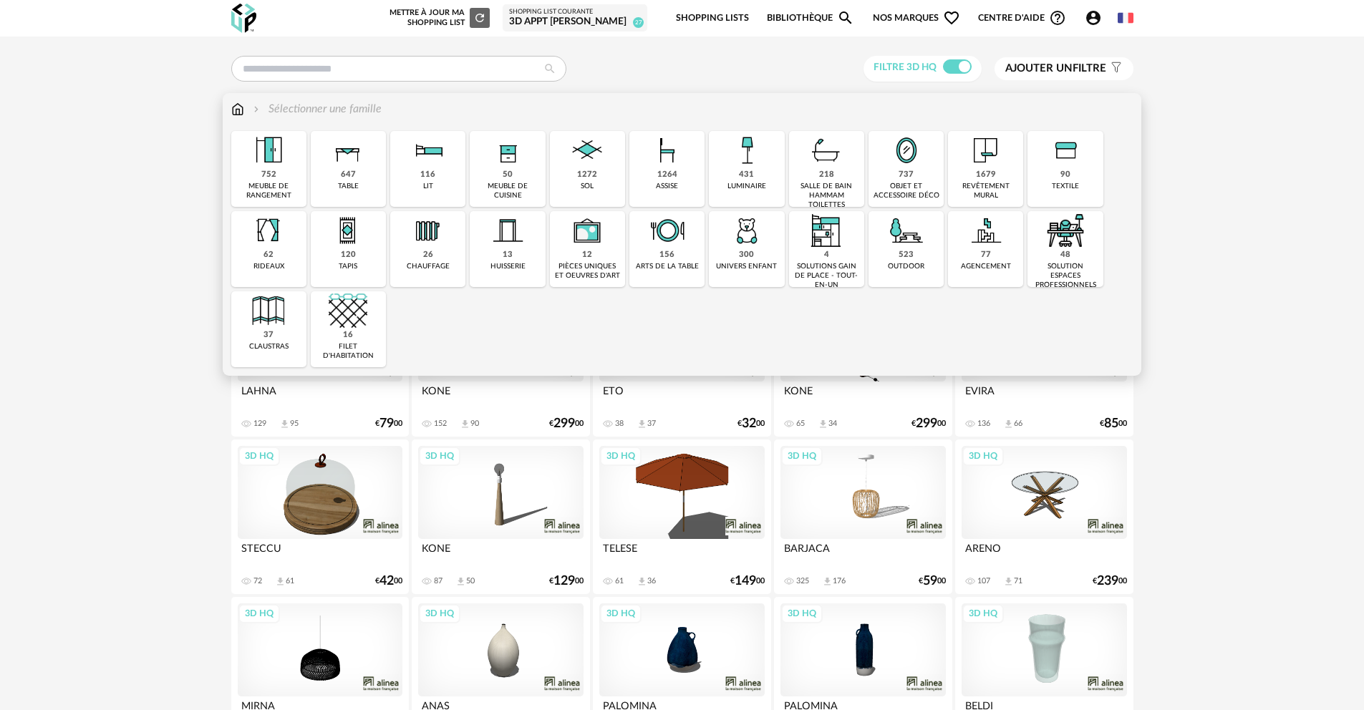
click at [930, 250] on div "523 outdoor" at bounding box center [906, 249] width 75 height 76
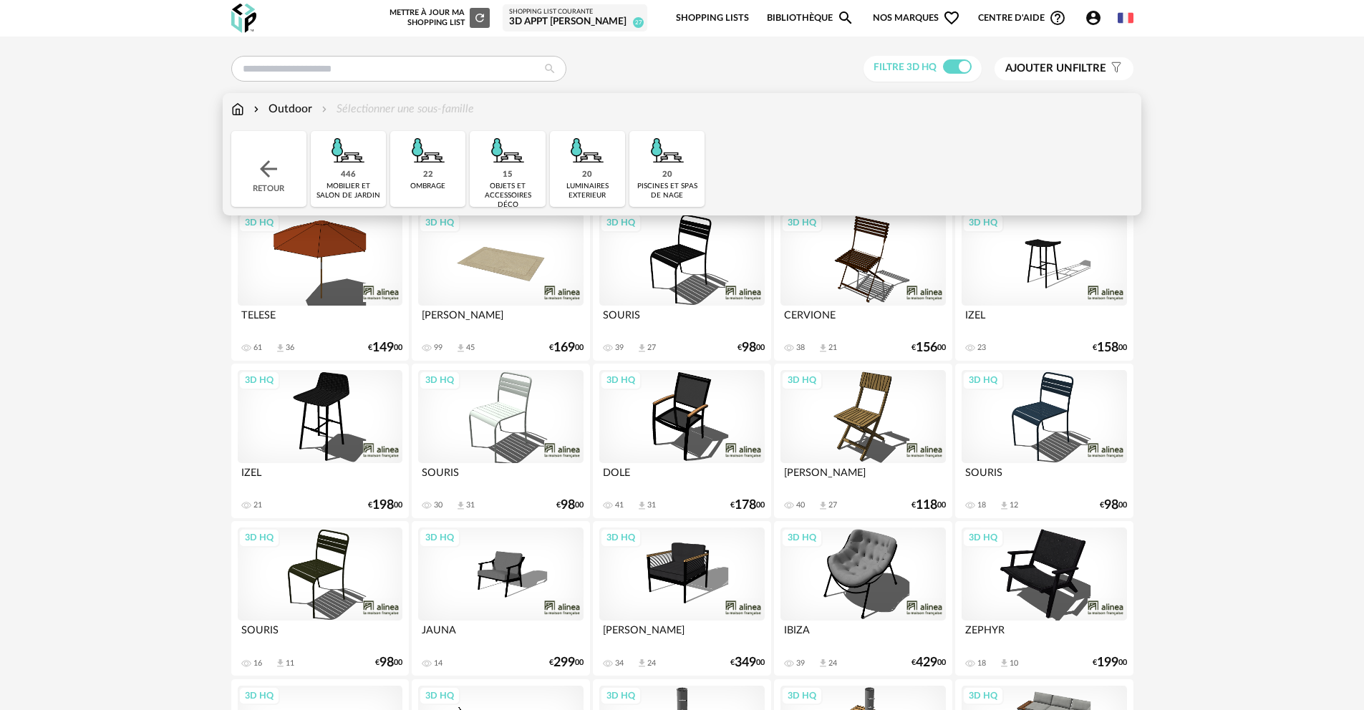
click at [342, 169] on img at bounding box center [348, 150] width 39 height 39
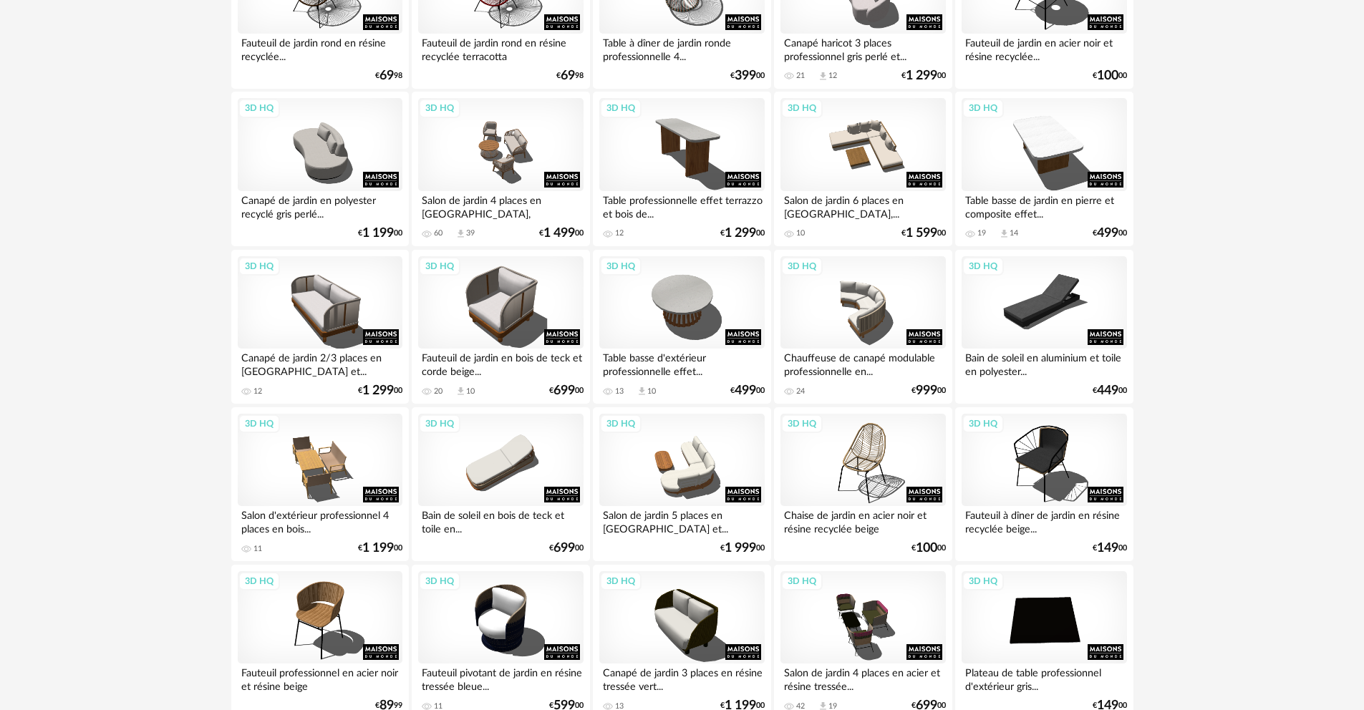
scroll to position [2007, 0]
click at [547, 452] on div "3D HQ" at bounding box center [500, 459] width 165 height 93
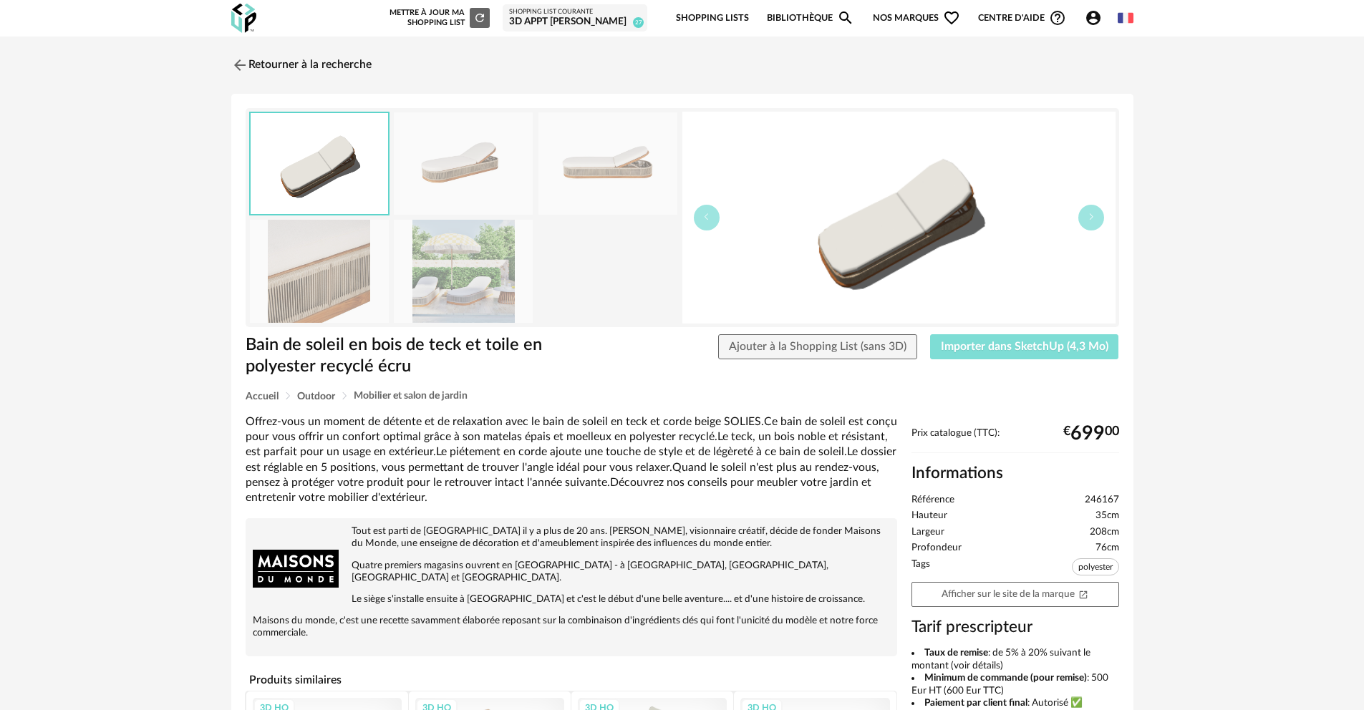
click at [989, 352] on span "Importer dans SketchUp (4,3 Mo)" at bounding box center [1025, 346] width 168 height 11
